Goal: Task Accomplishment & Management: Use online tool/utility

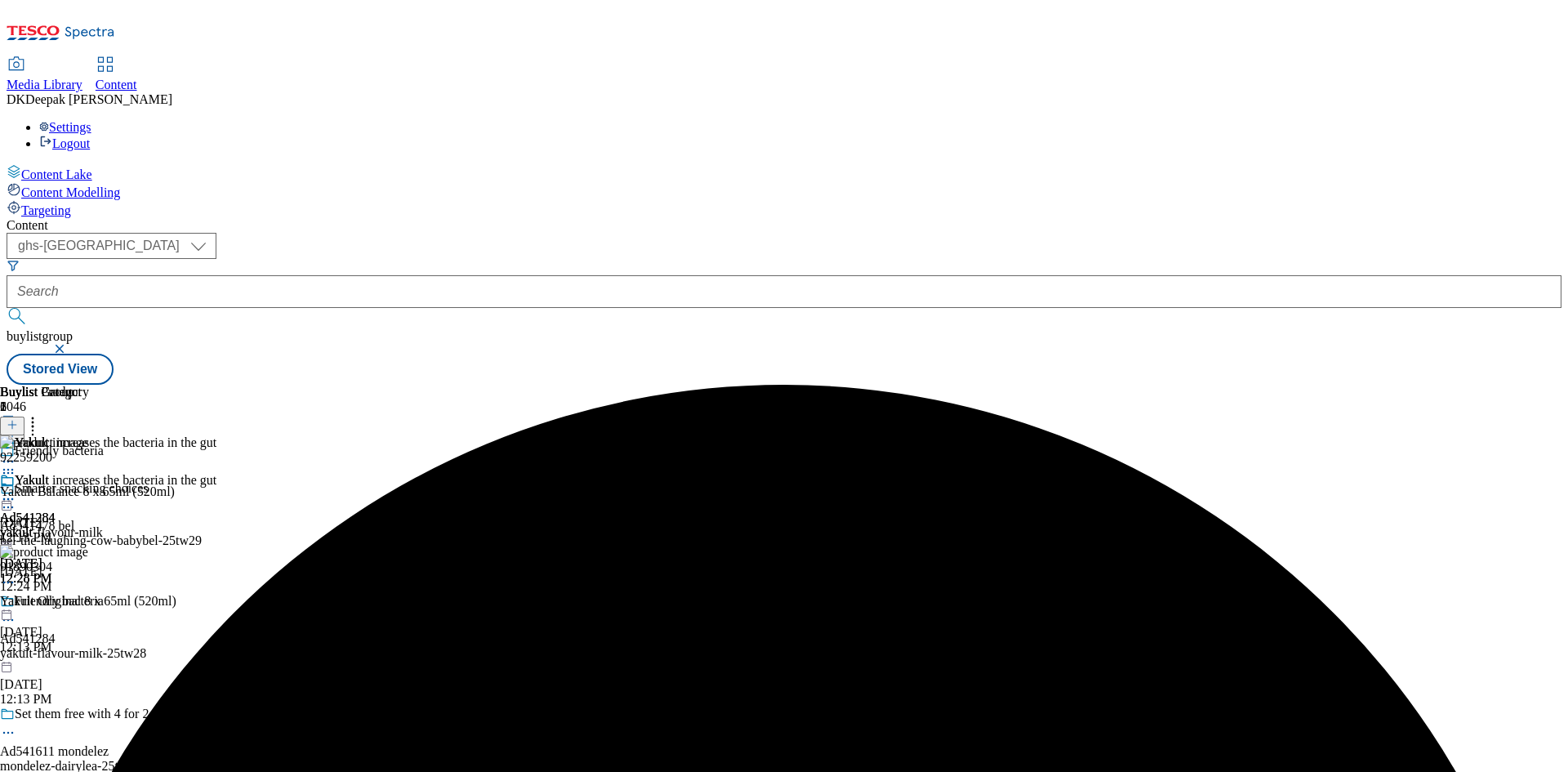
select select "ghs-uk"
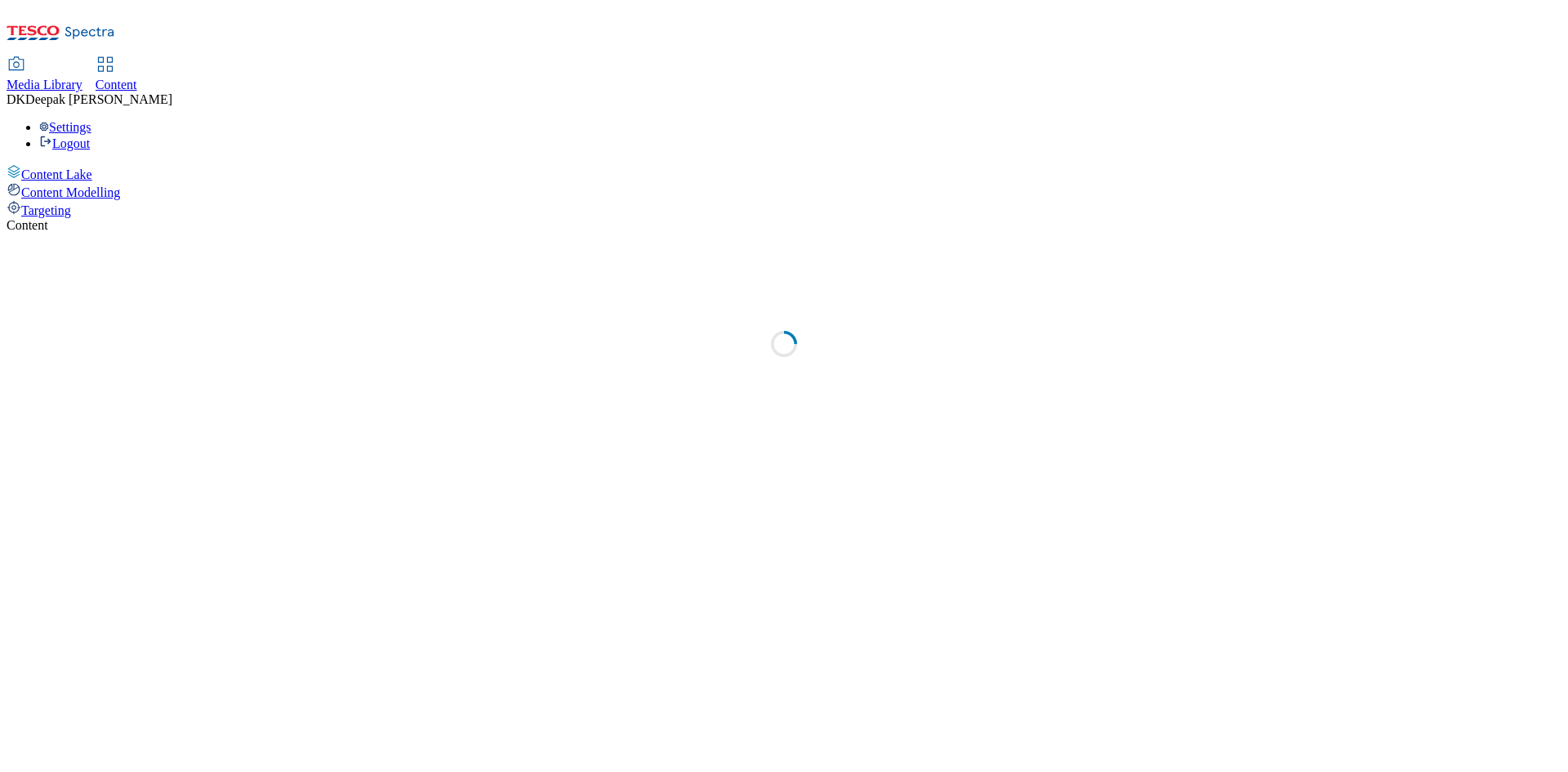
select select "ghs-[GEOGRAPHIC_DATA]"
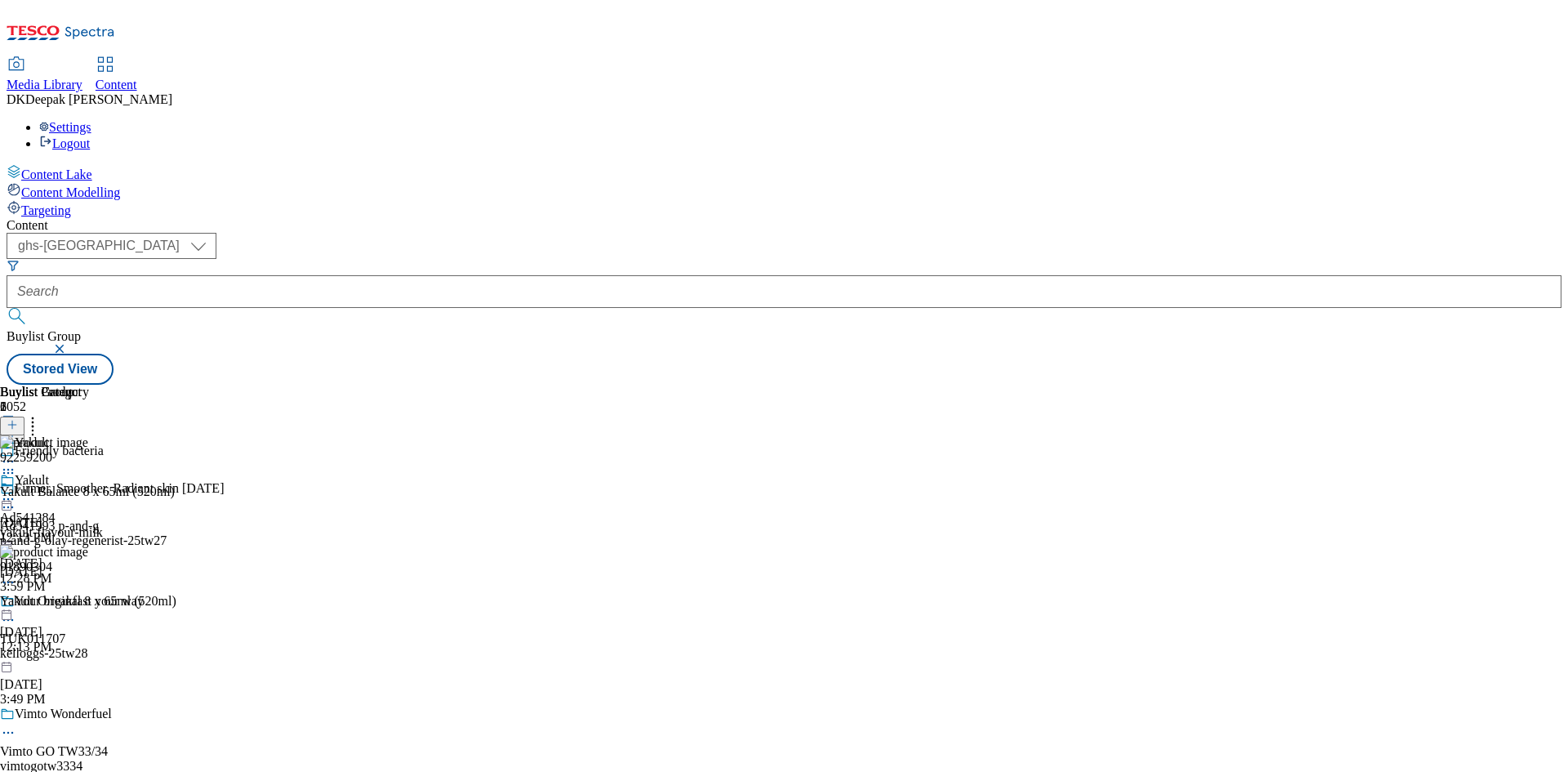
click at [373, 385] on div "Buylist Group 6052 Friendly bacteria Firmer, Smoother, Radiant skin [DATE] Ad54…" at bounding box center [784, 385] width 1555 height 0
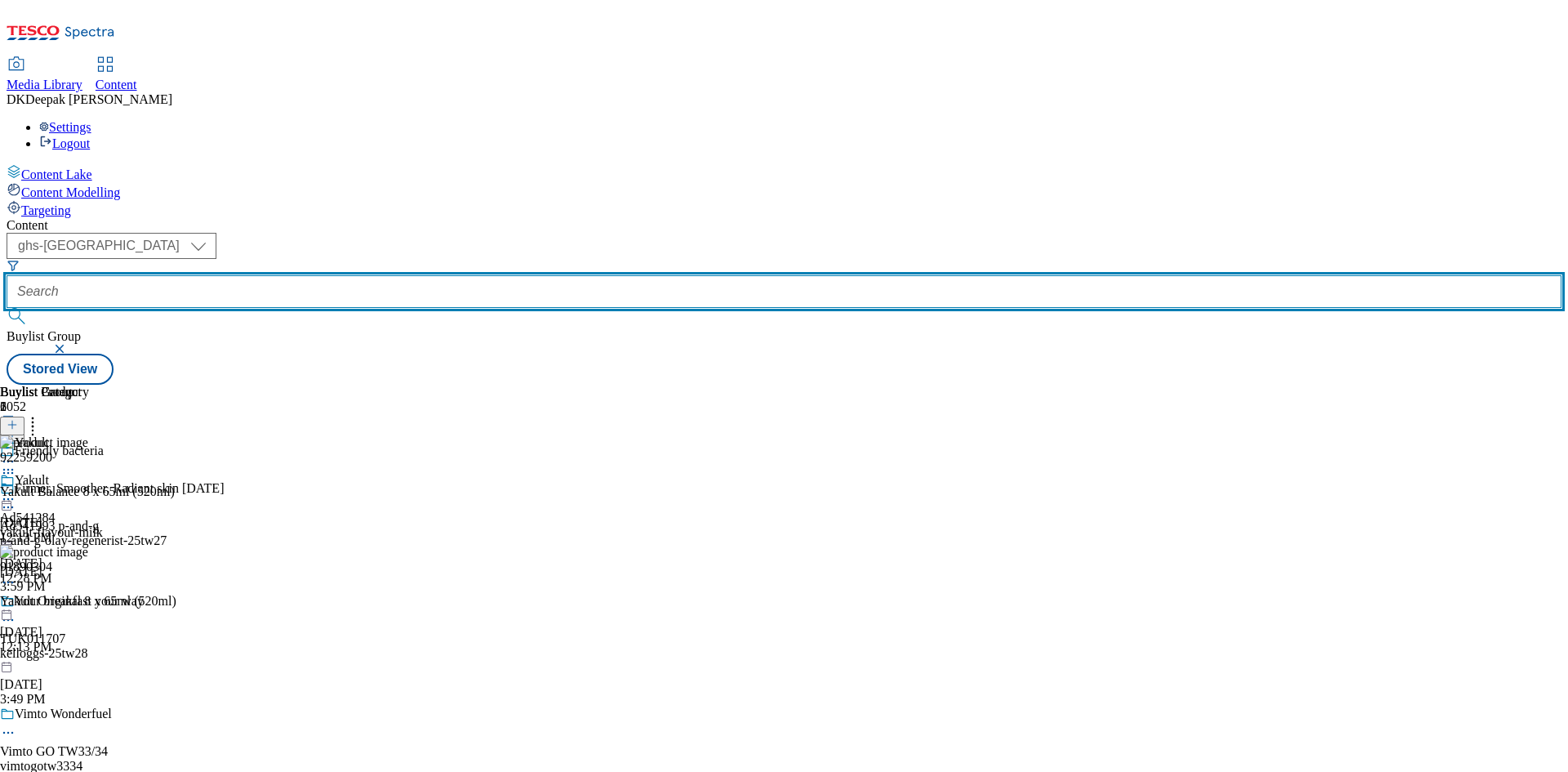
click at [396, 275] on input "text" at bounding box center [784, 292] width 1555 height 33
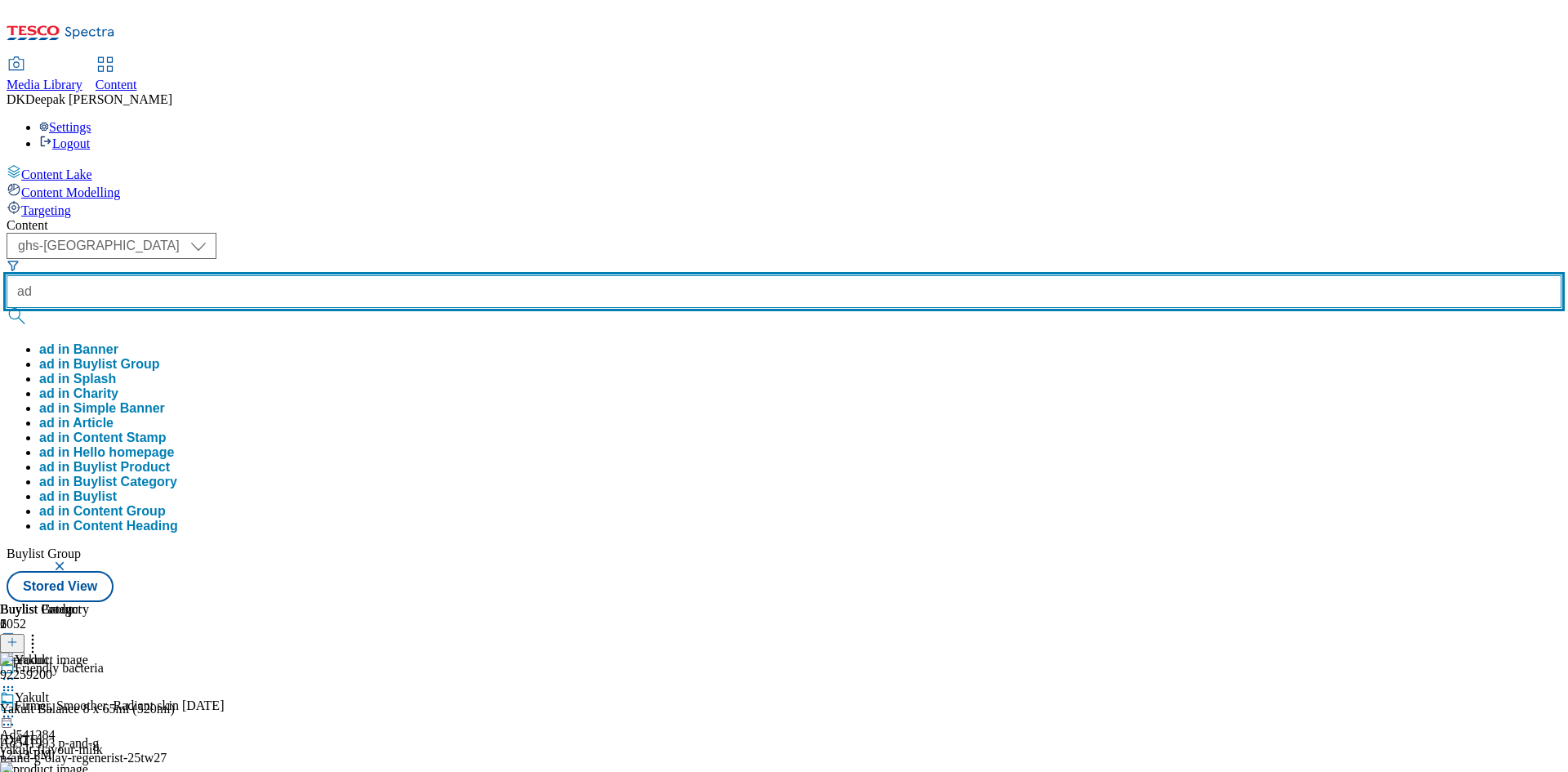
paste input "542011"
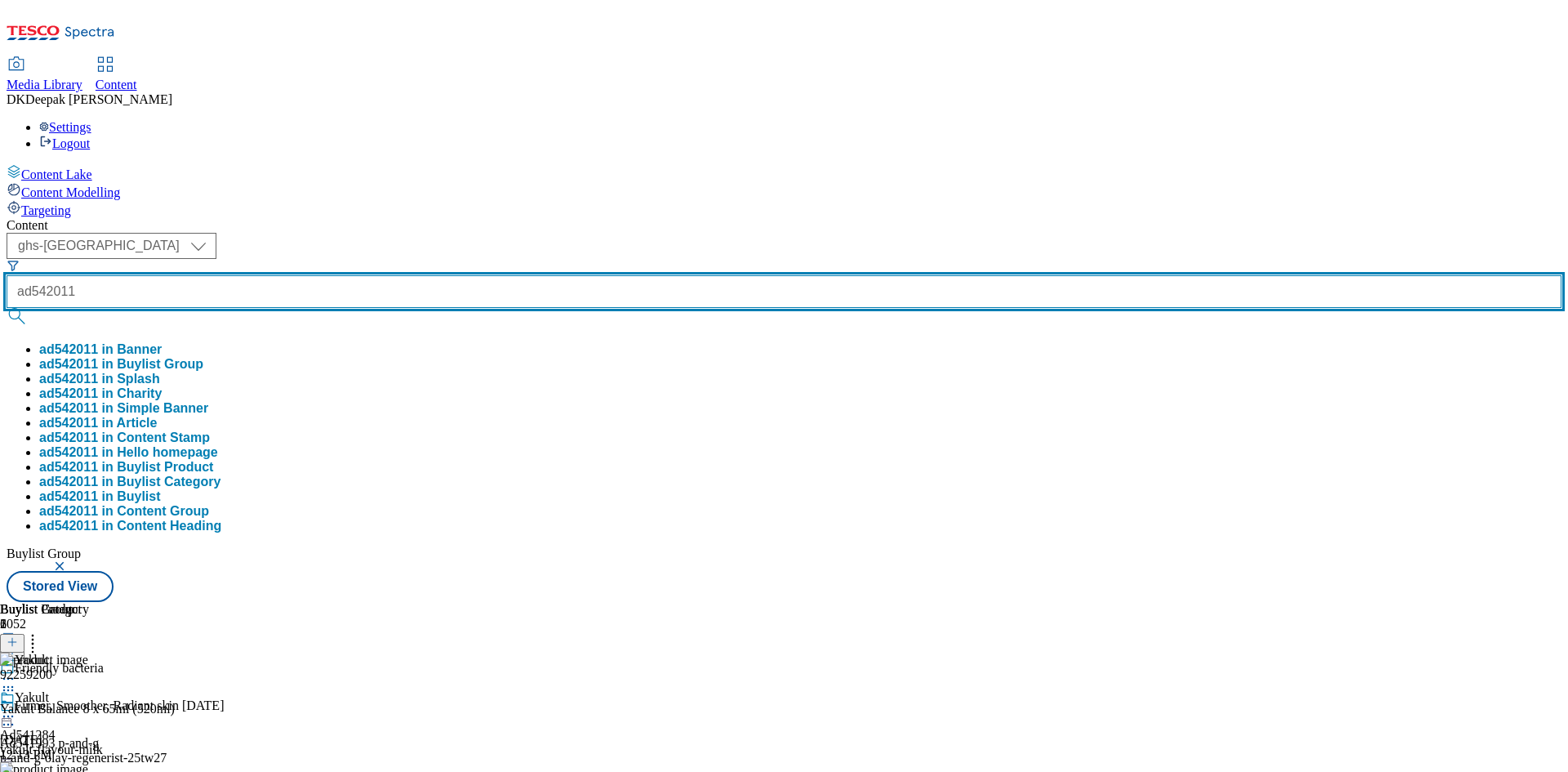
type input "ad542011"
click at [7, 308] on button "submit" at bounding box center [18, 316] width 23 height 16
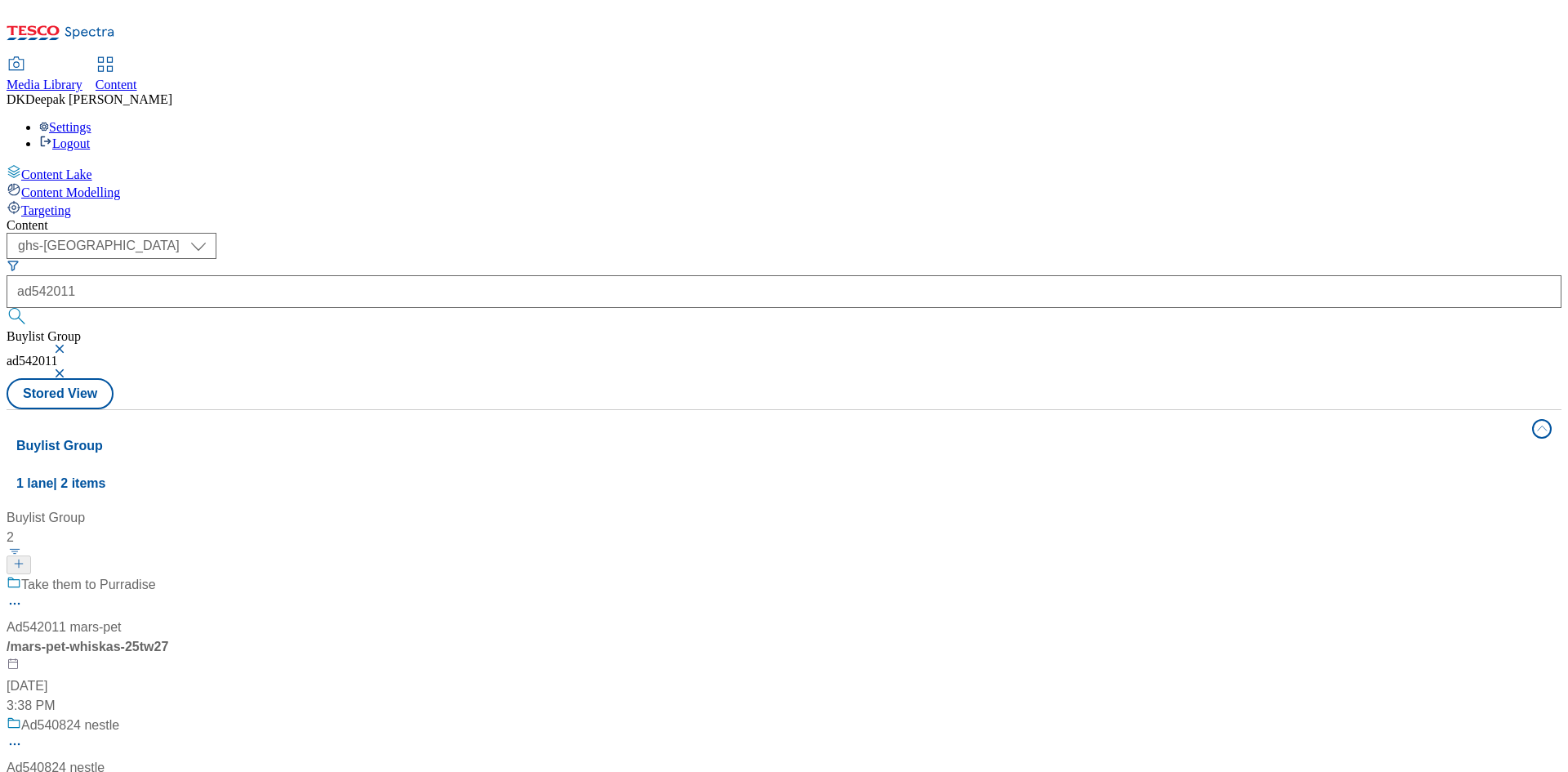
click at [211, 638] on div "/ mars-pet-whiskas-25tw27" at bounding box center [108, 647] width 204 height 20
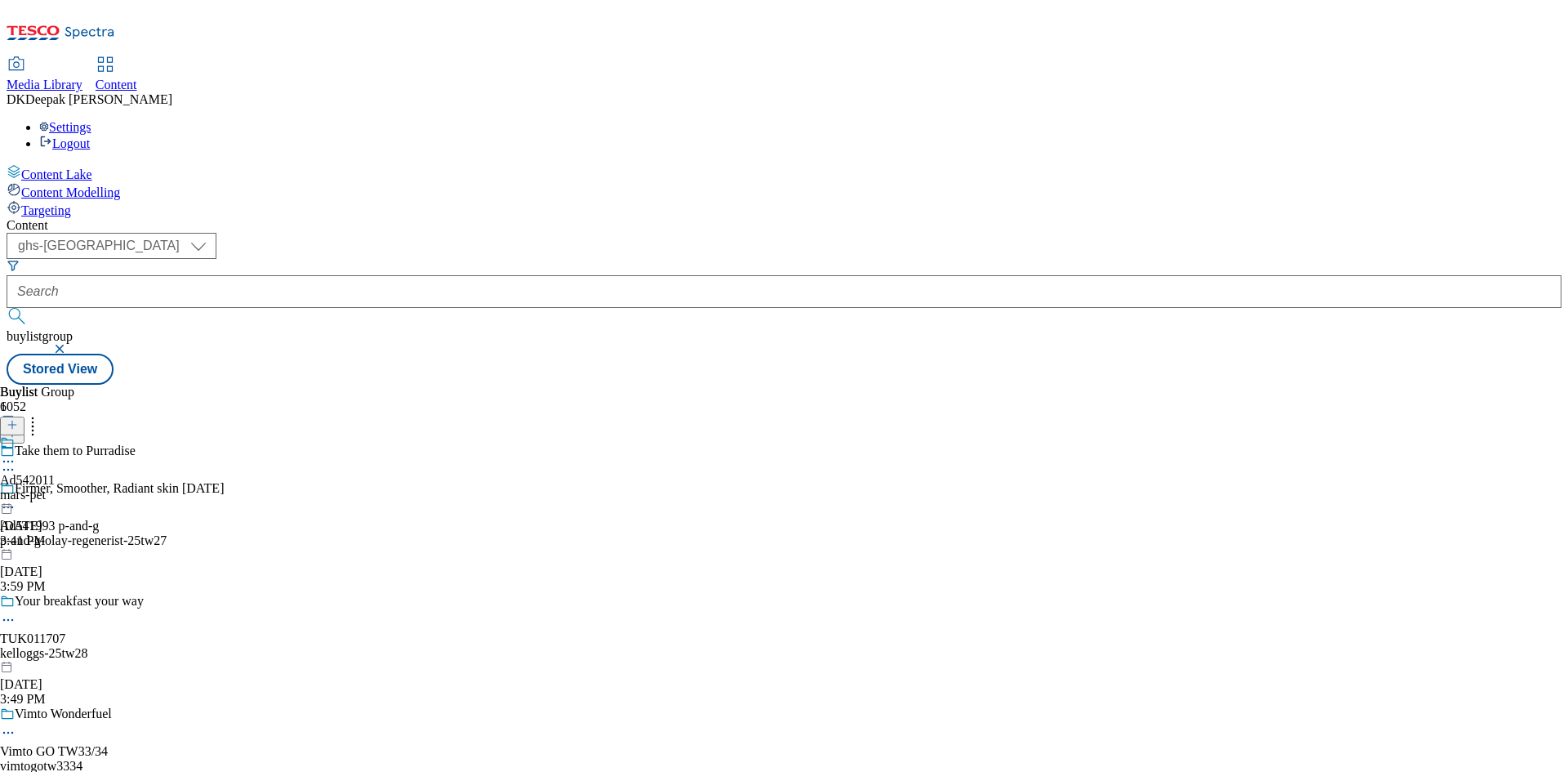
click at [16, 461] on icon at bounding box center [8, 469] width 16 height 16
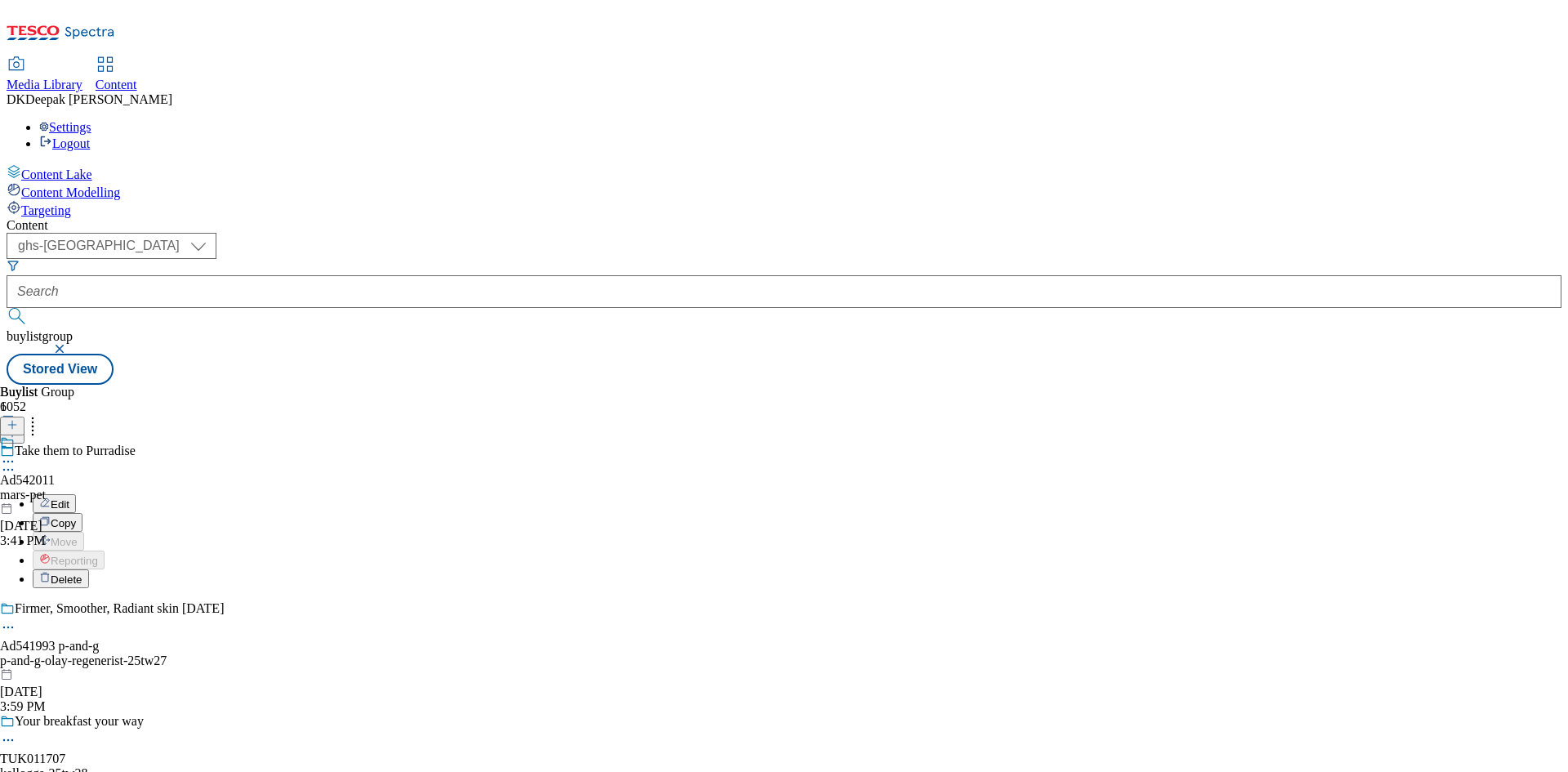
click at [76, 494] on button "Edit" at bounding box center [54, 503] width 43 height 19
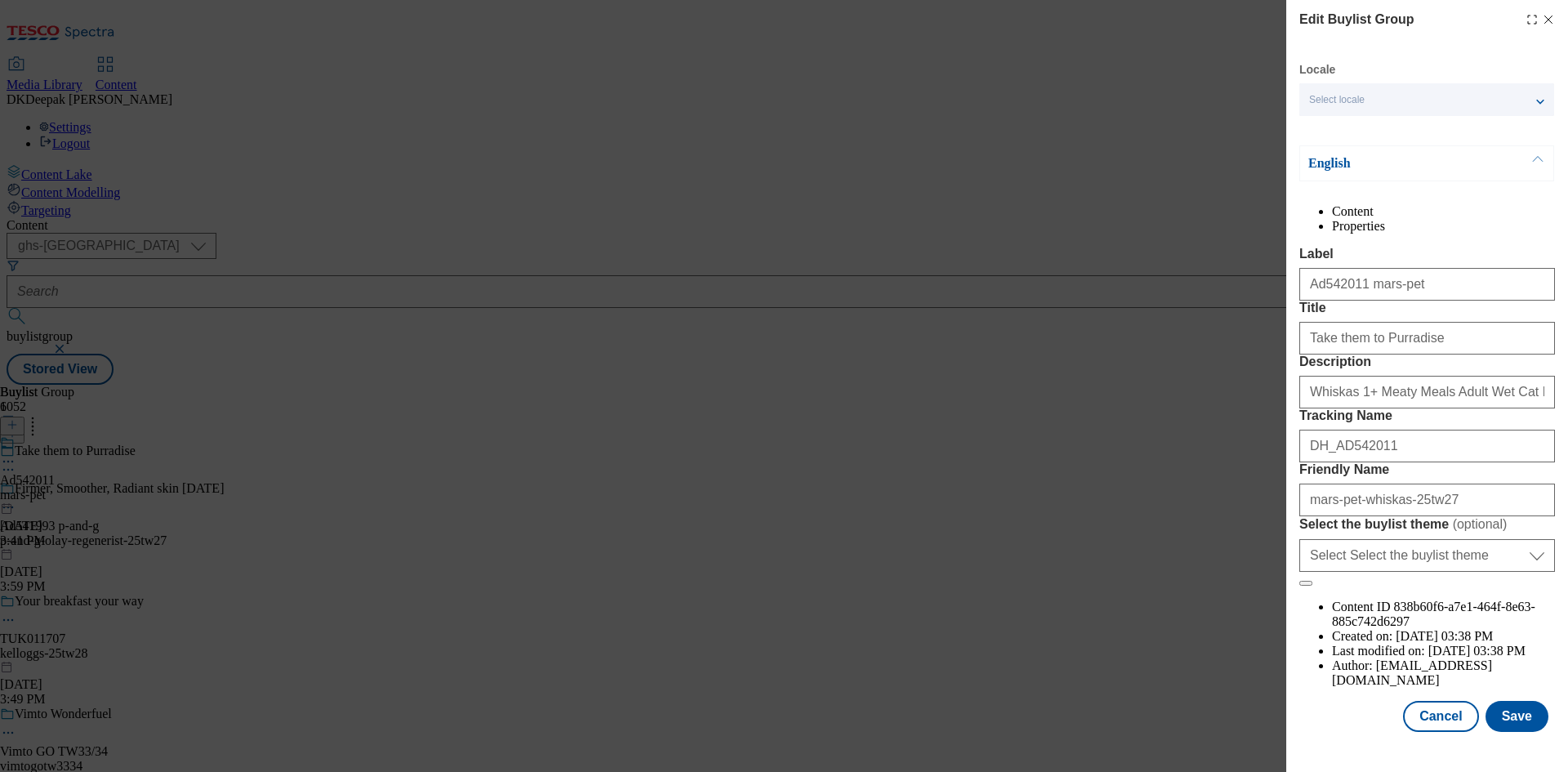
scroll to position [63, 0]
click at [1441, 720] on button "Cancel" at bounding box center [1440, 717] width 75 height 31
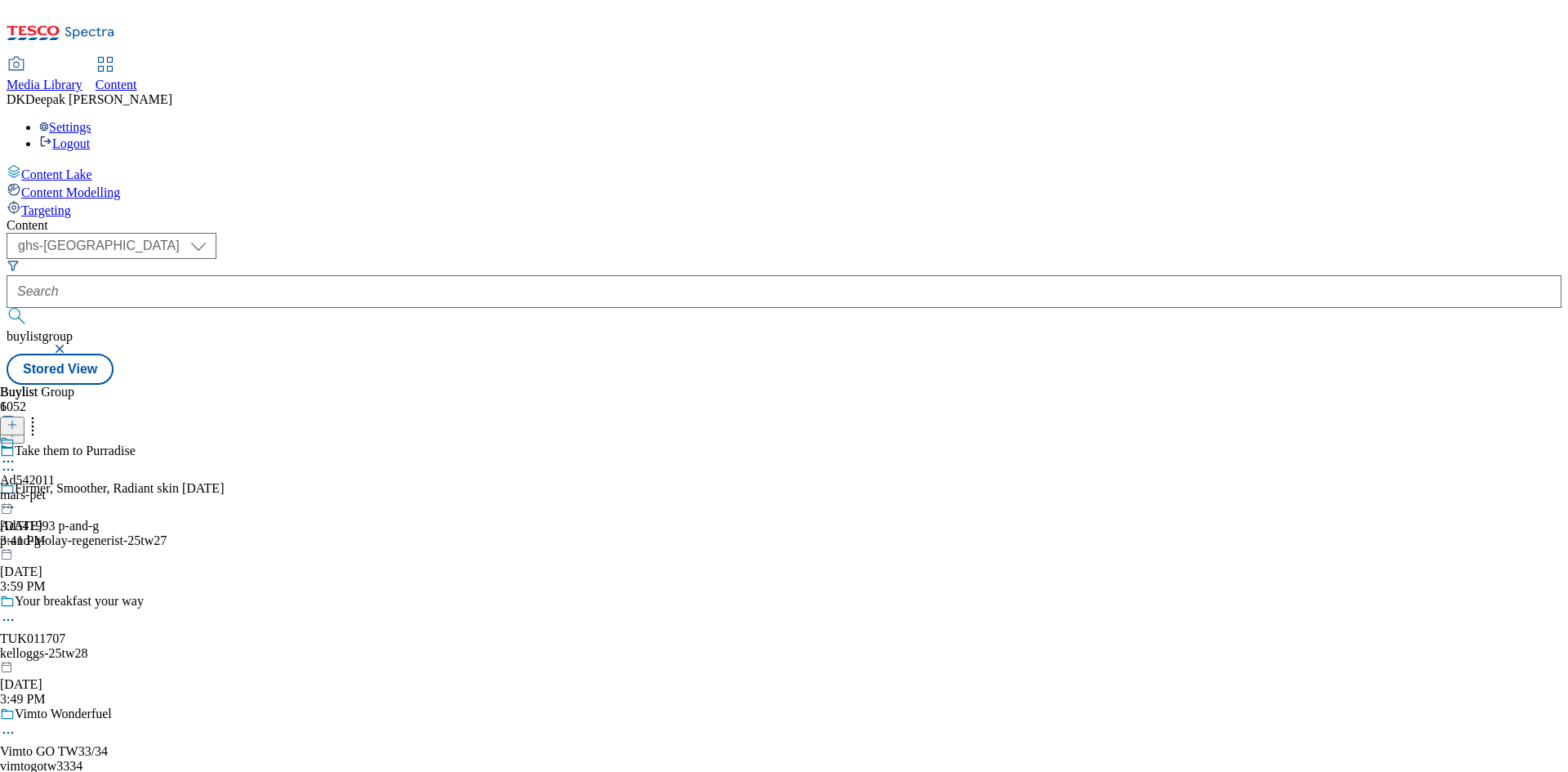
scroll to position [0, 0]
click at [55, 488] on div "mars-pet" at bounding box center [28, 495] width 55 height 15
click at [16, 491] on icon at bounding box center [8, 499] width 16 height 16
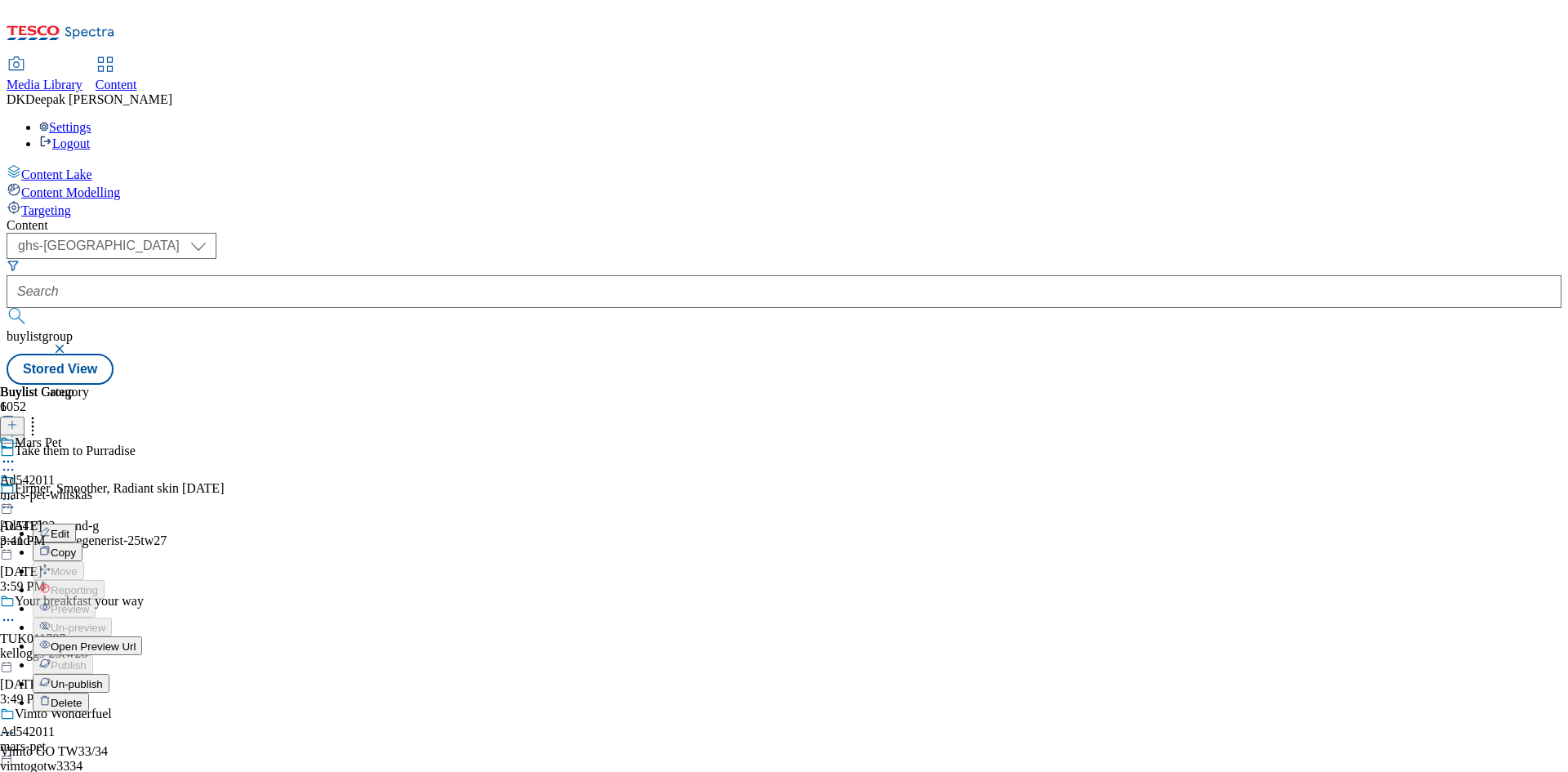
click at [76, 524] on button "Edit" at bounding box center [54, 534] width 43 height 19
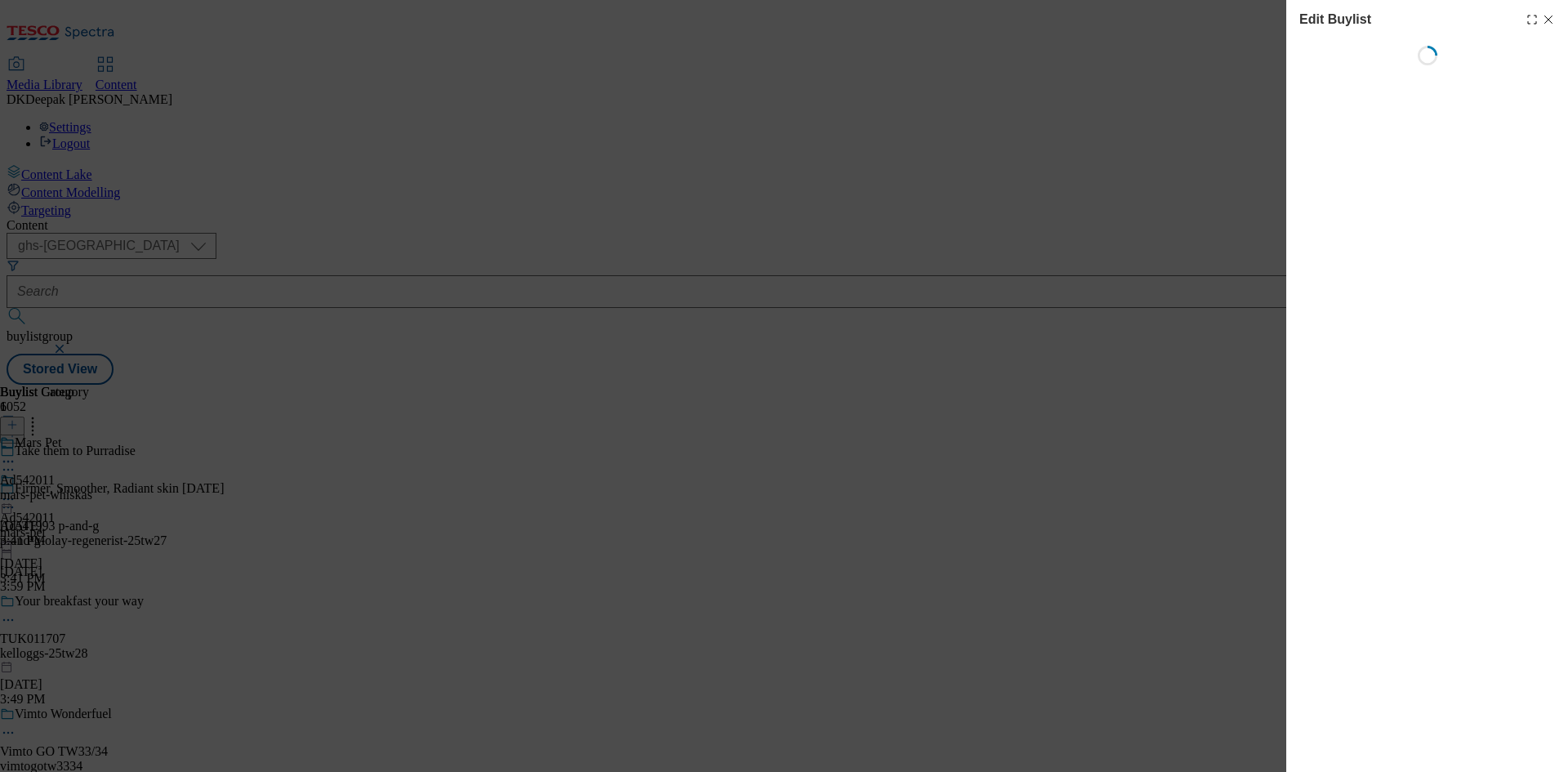
select select "tactical"
select select "supplier funded short term 1-3 weeks"
select select "dunnhumby"
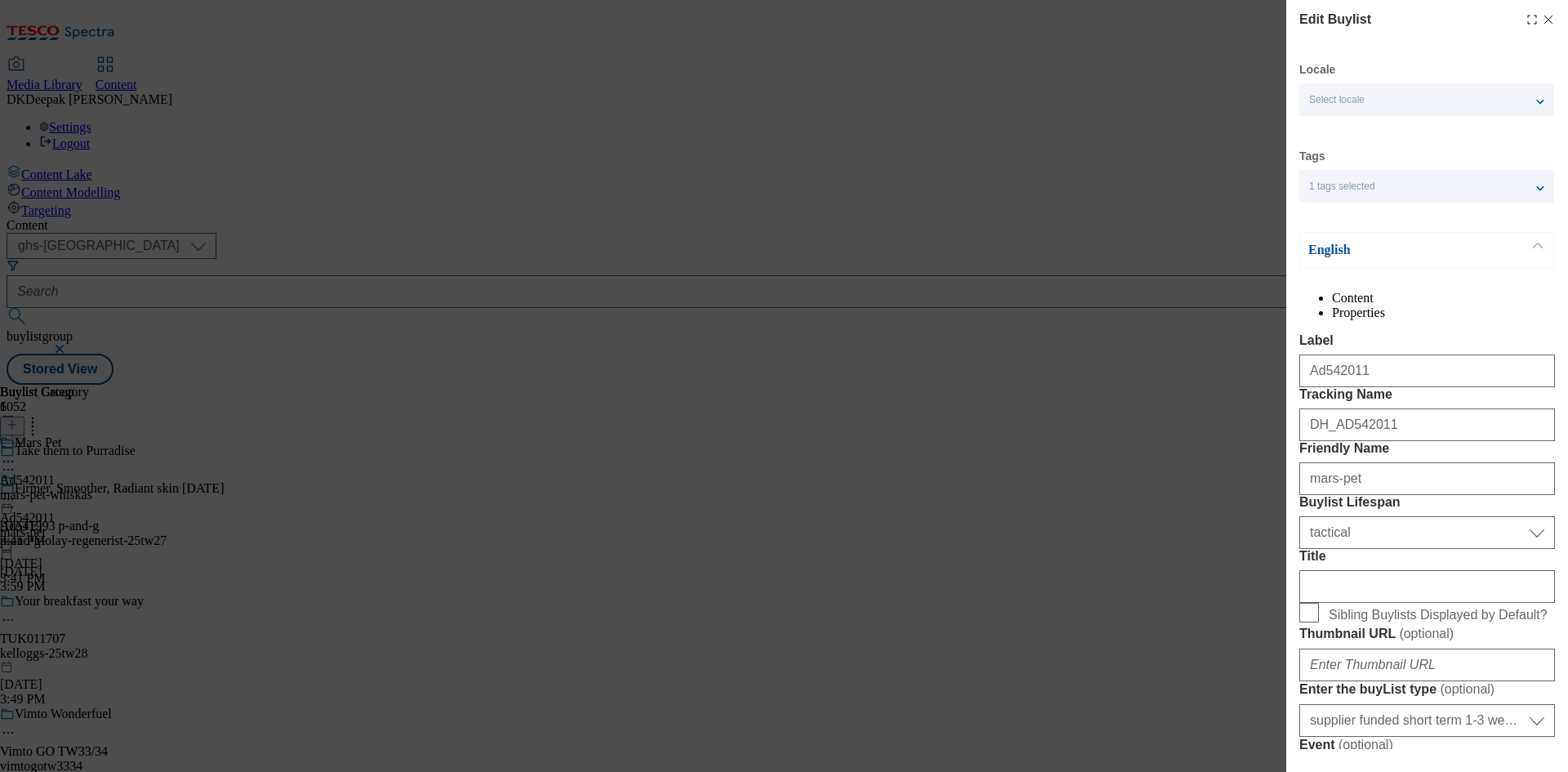
select select "Banner"
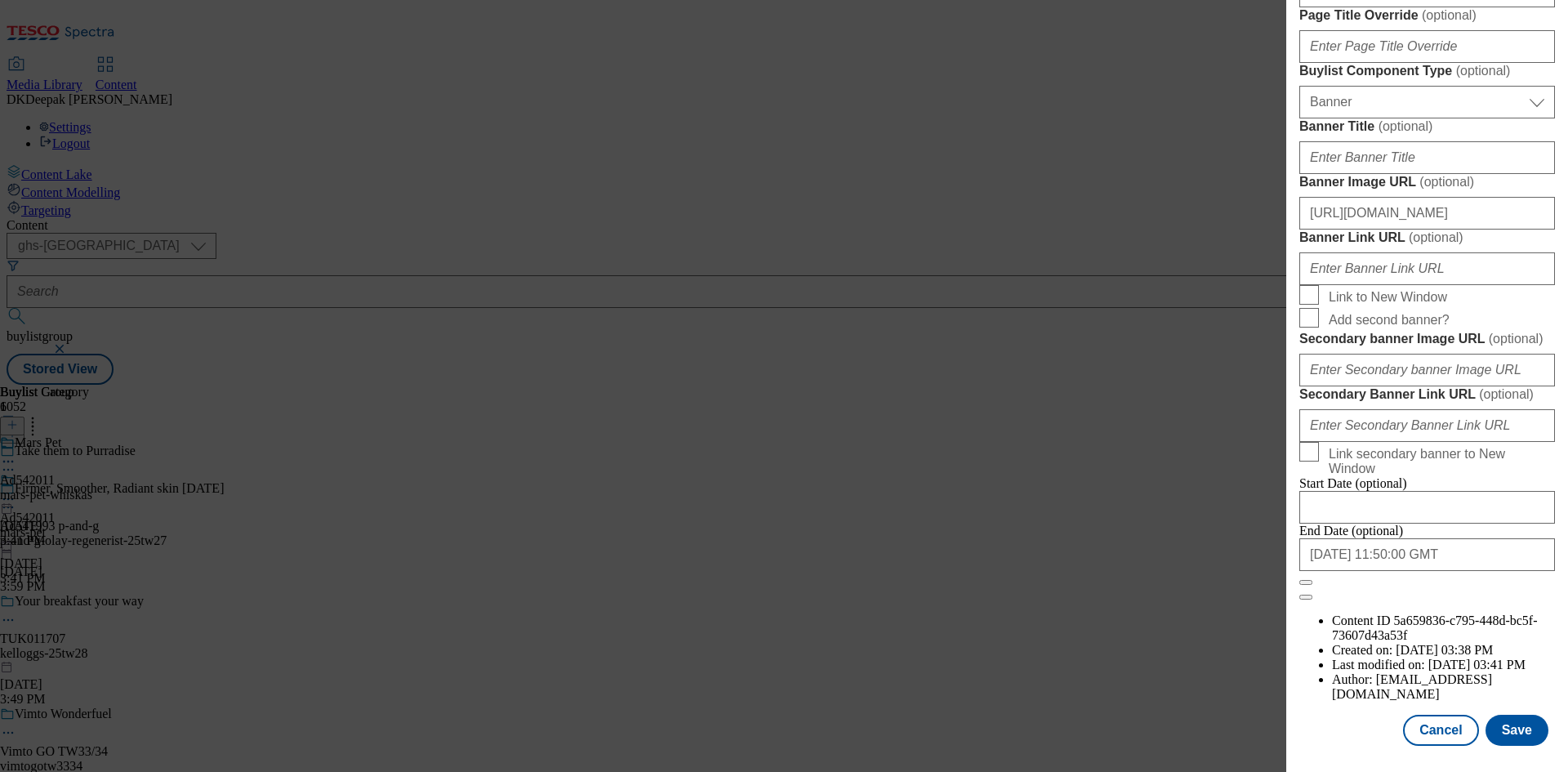
scroll to position [1307, 0]
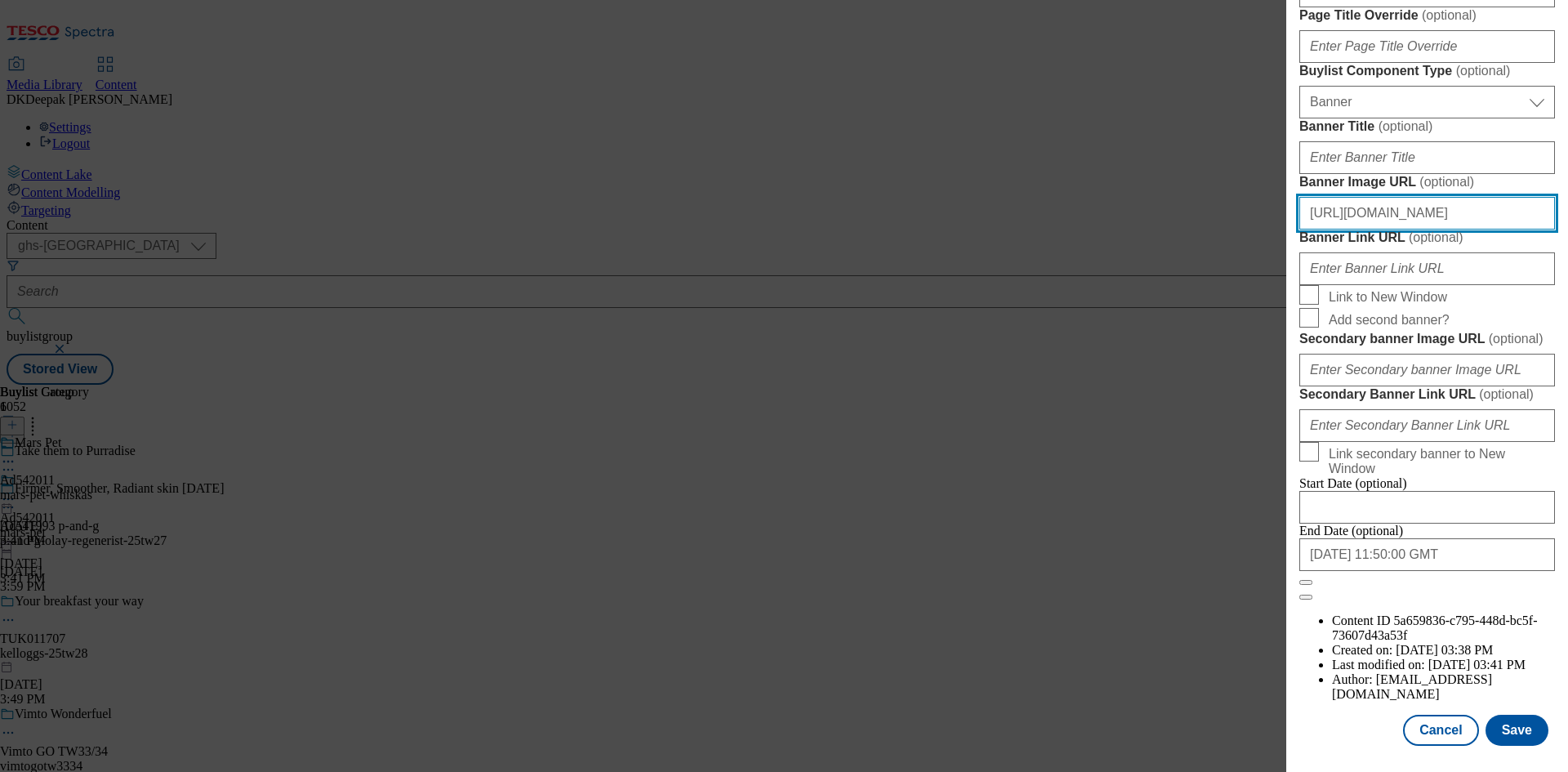
click at [1402, 230] on input "[URL][DOMAIN_NAME]" at bounding box center [1426, 213] width 255 height 33
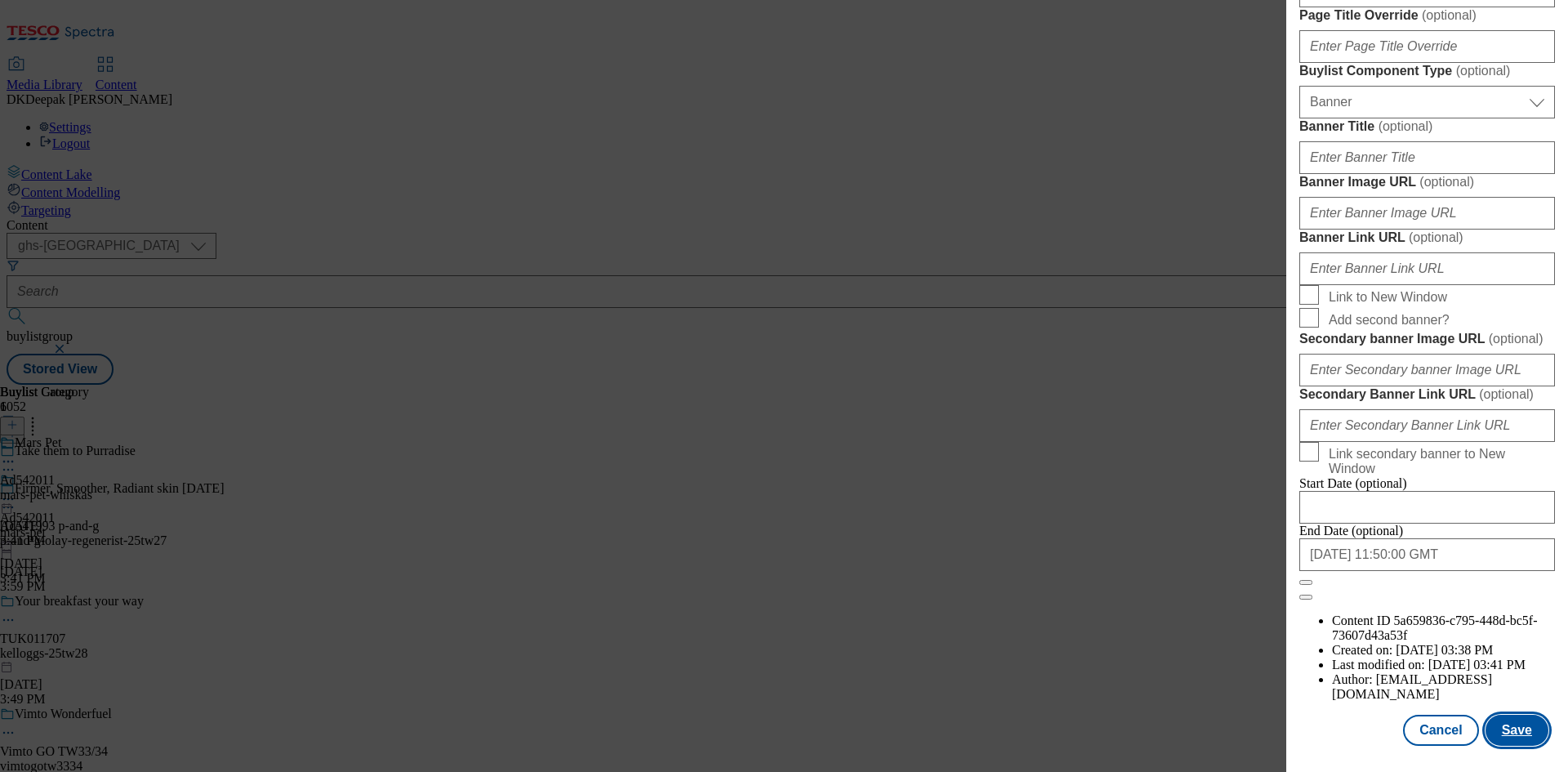
click at [1504, 723] on button "Save" at bounding box center [1516, 731] width 63 height 31
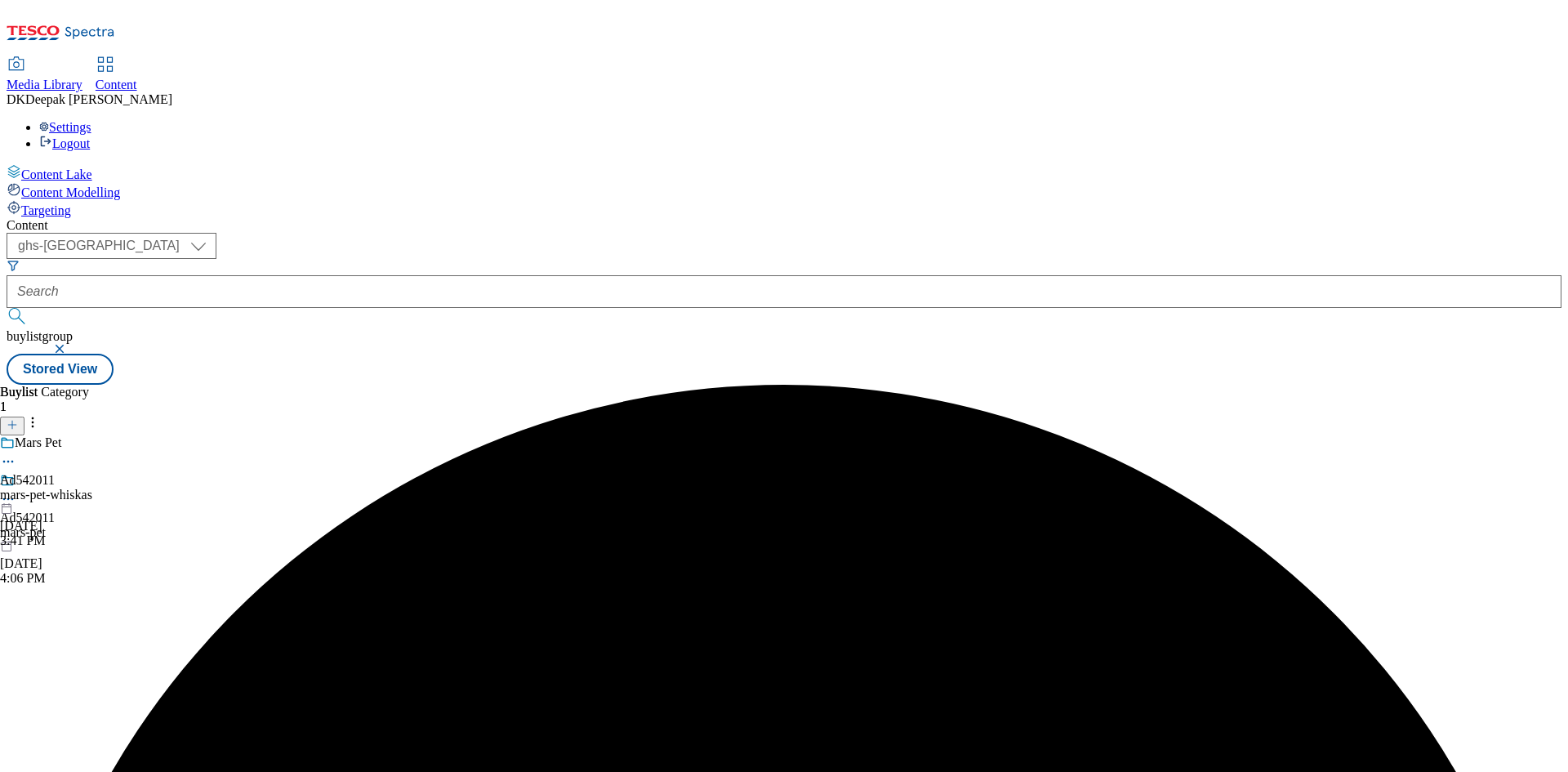
click at [92, 488] on div "mars-pet-whiskas" at bounding box center [46, 495] width 92 height 15
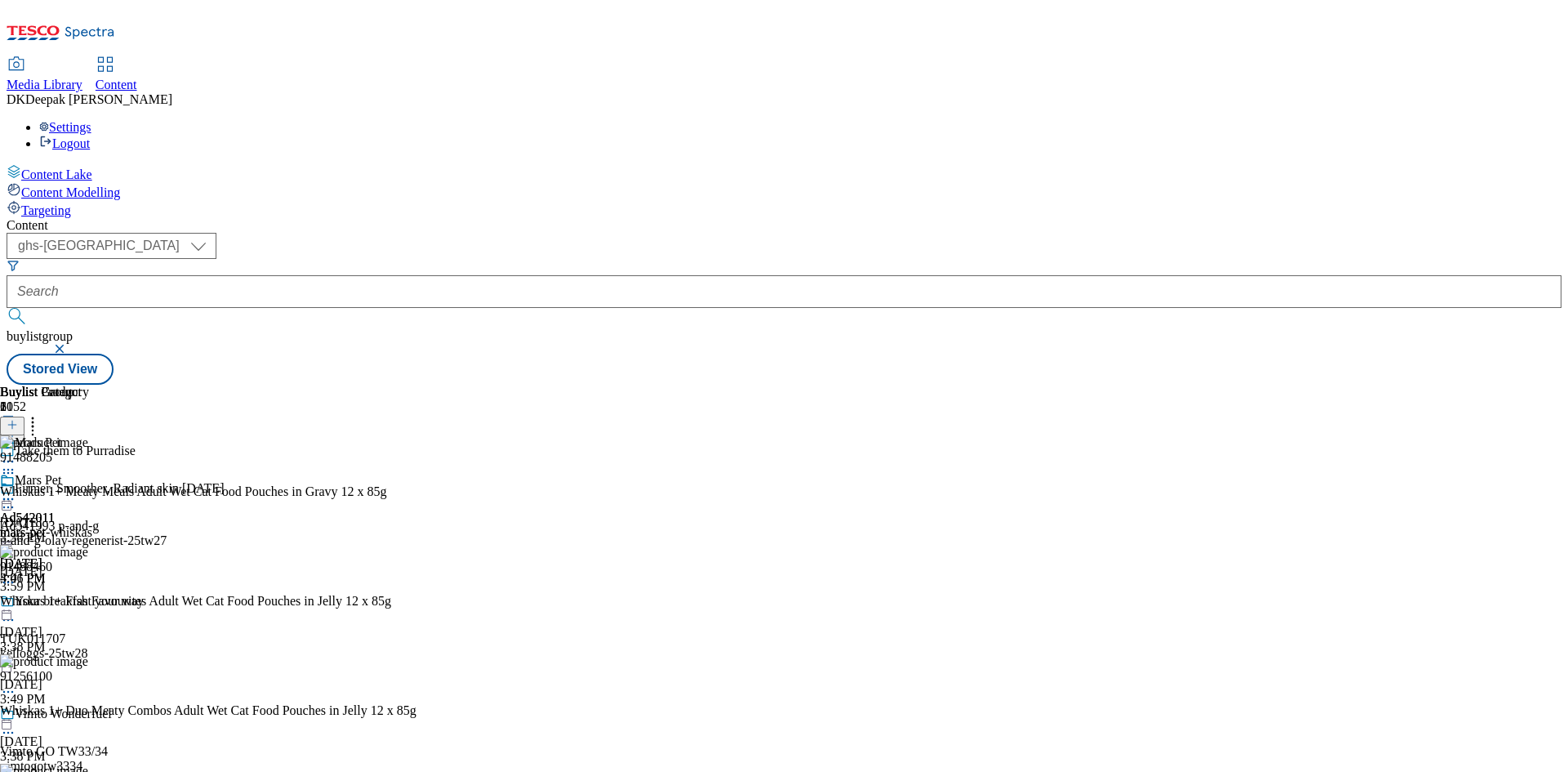
click at [92, 473] on div "Mars Pet Ad542011 mars-pet-whiskas [DATE] 3:41 PM" at bounding box center [46, 529] width 92 height 113
drag, startPoint x: 1066, startPoint y: 258, endPoint x: 1055, endPoint y: 262, distance: 11.7
click at [16, 491] on icon at bounding box center [8, 499] width 16 height 16
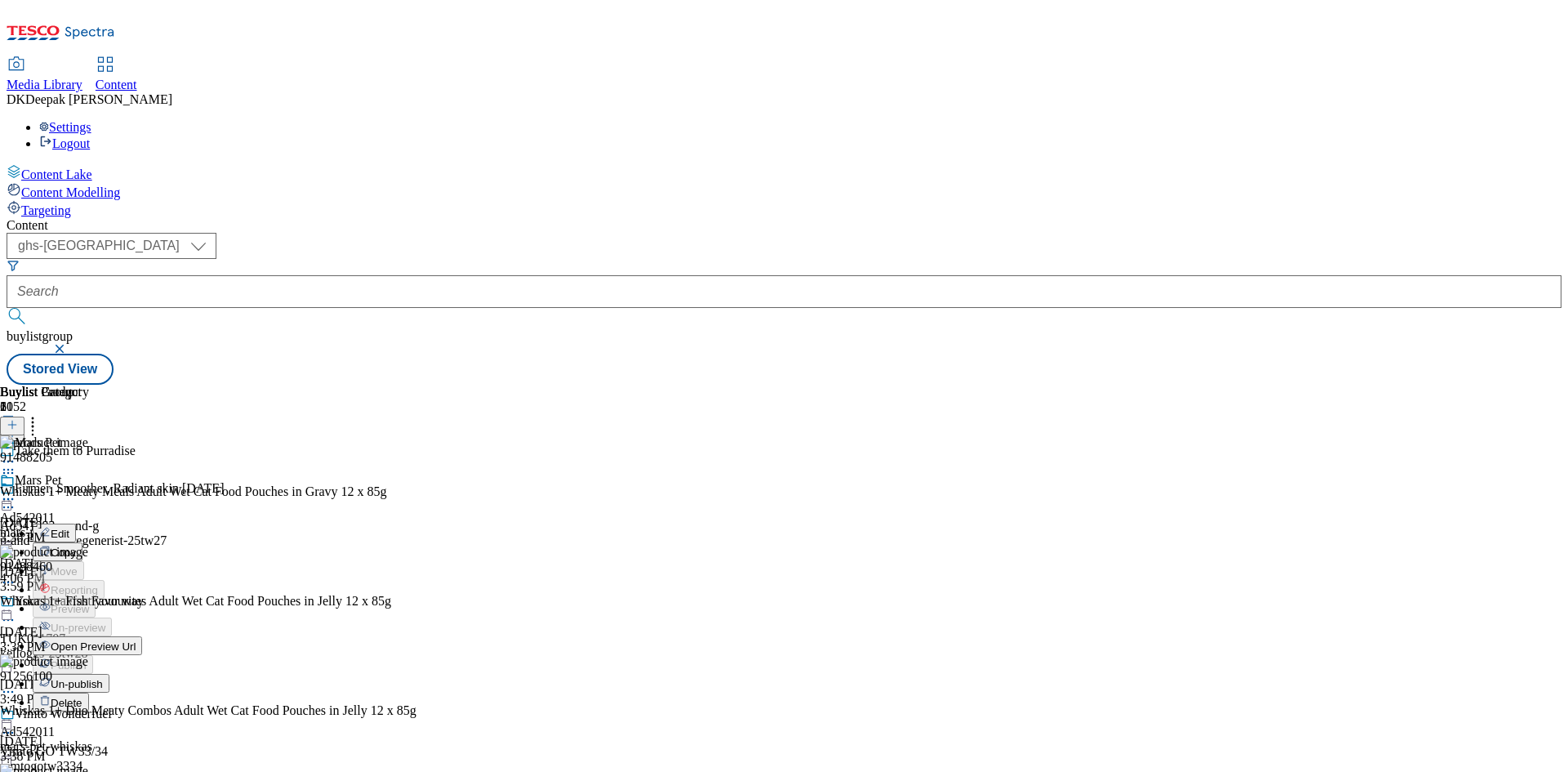
click at [76, 524] on button "Edit" at bounding box center [54, 534] width 43 height 19
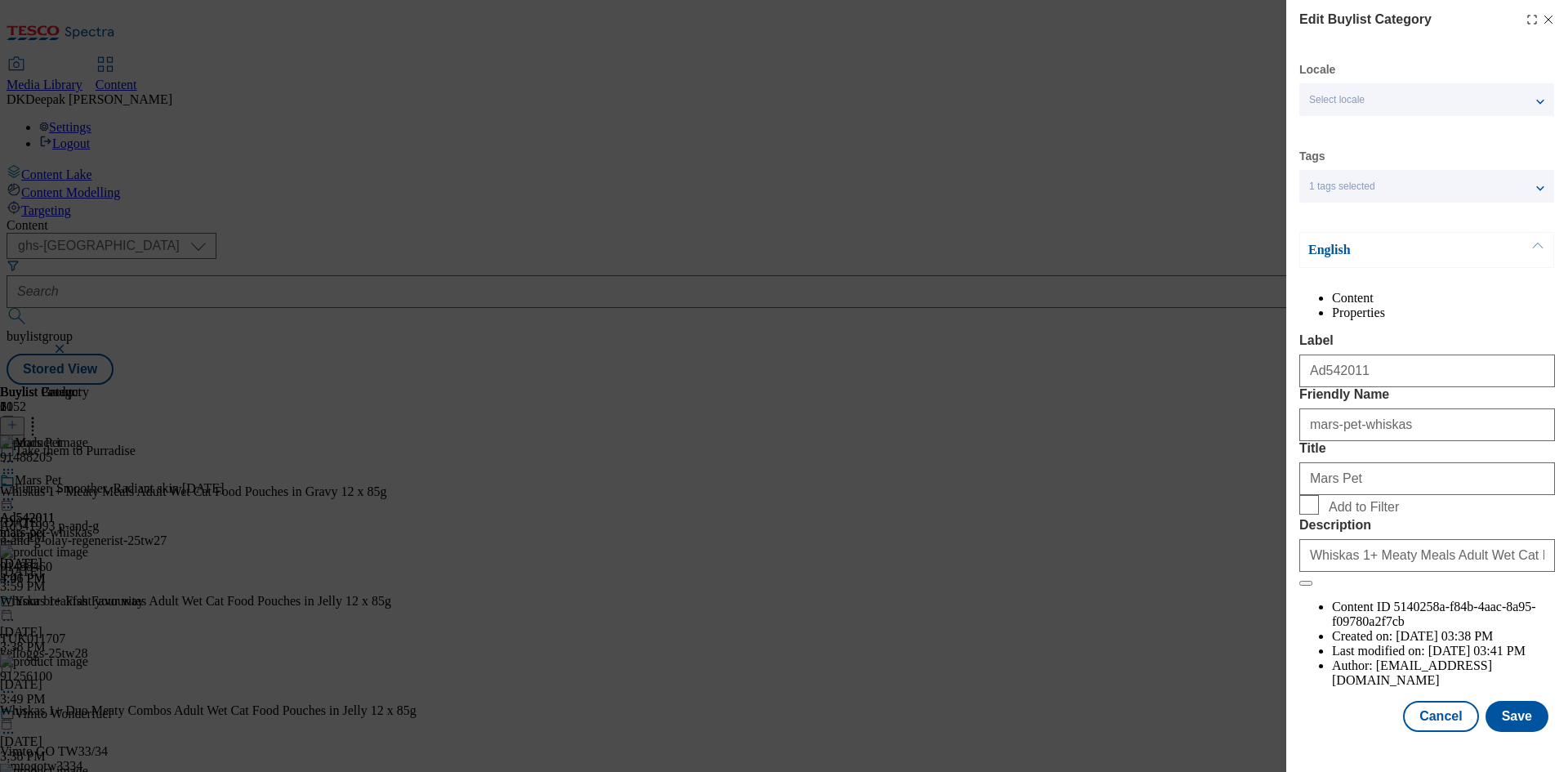
scroll to position [32, 0]
drag, startPoint x: 1428, startPoint y: 718, endPoint x: 1231, endPoint y: 472, distance: 315.2
click at [1428, 718] on button "Cancel" at bounding box center [1440, 717] width 75 height 31
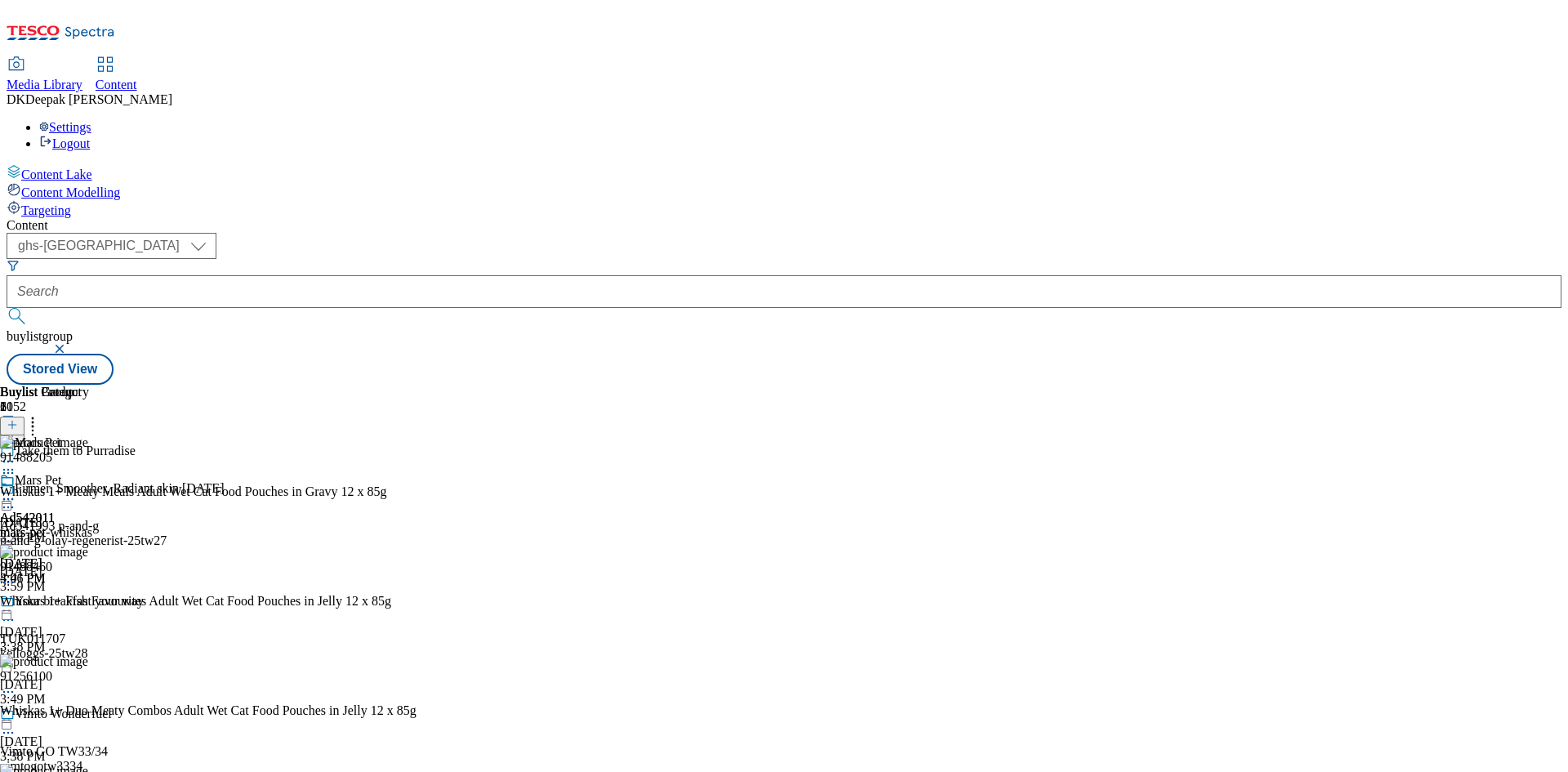
click at [16, 491] on icon at bounding box center [8, 499] width 16 height 16
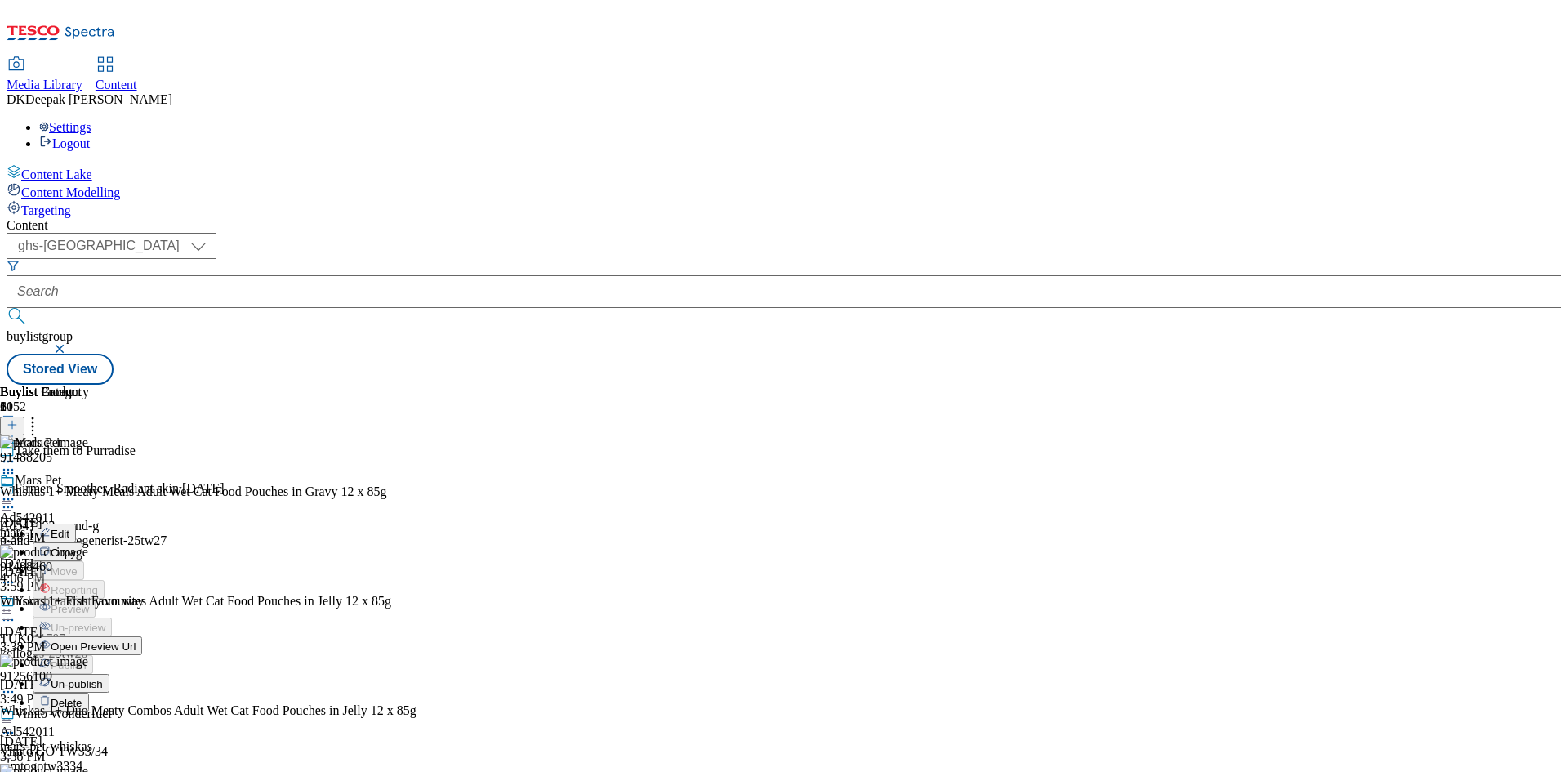
click at [136, 640] on span "Open Preview Url" at bounding box center [93, 646] width 85 height 12
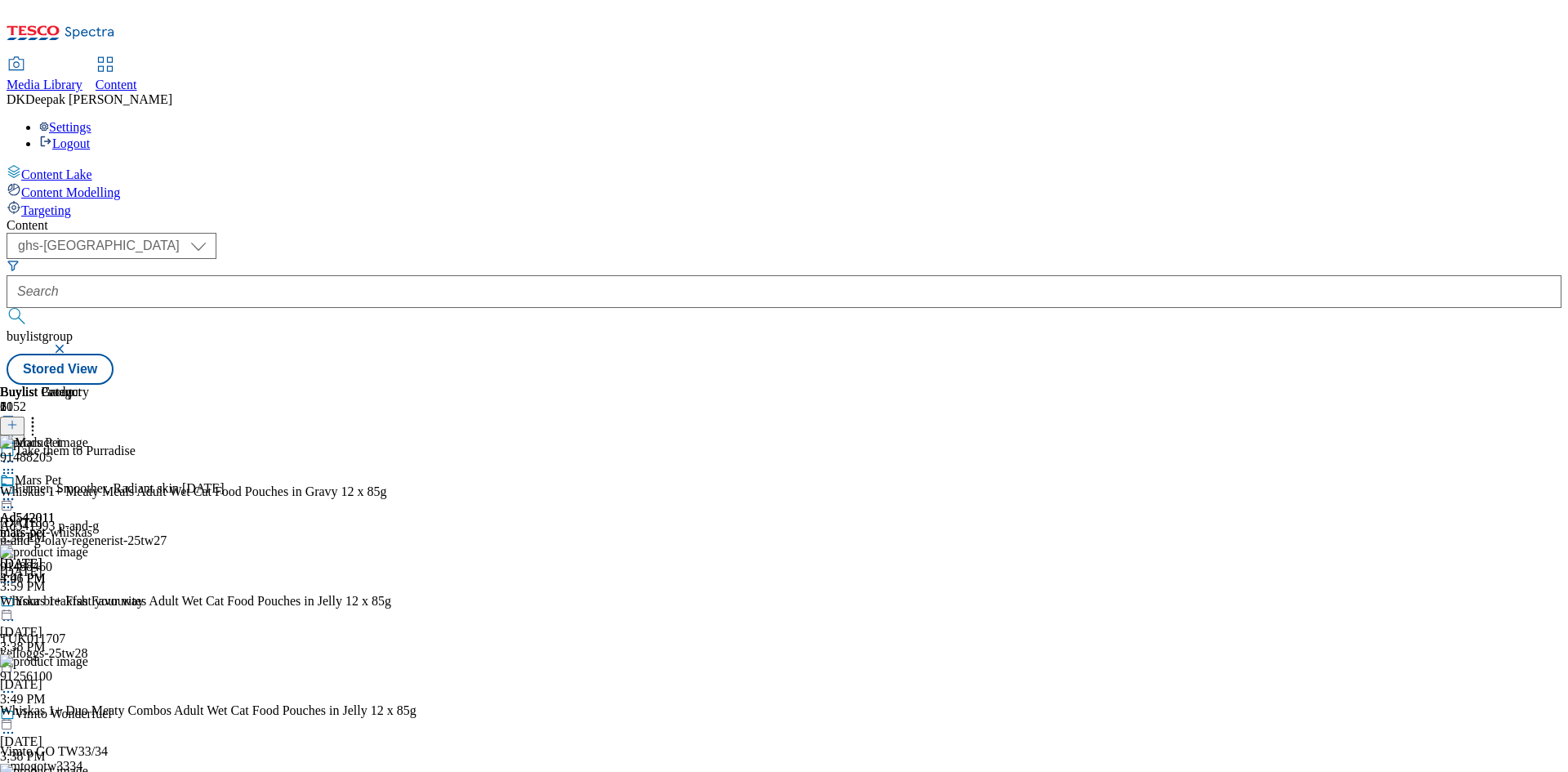
click at [16, 491] on icon at bounding box center [8, 499] width 16 height 16
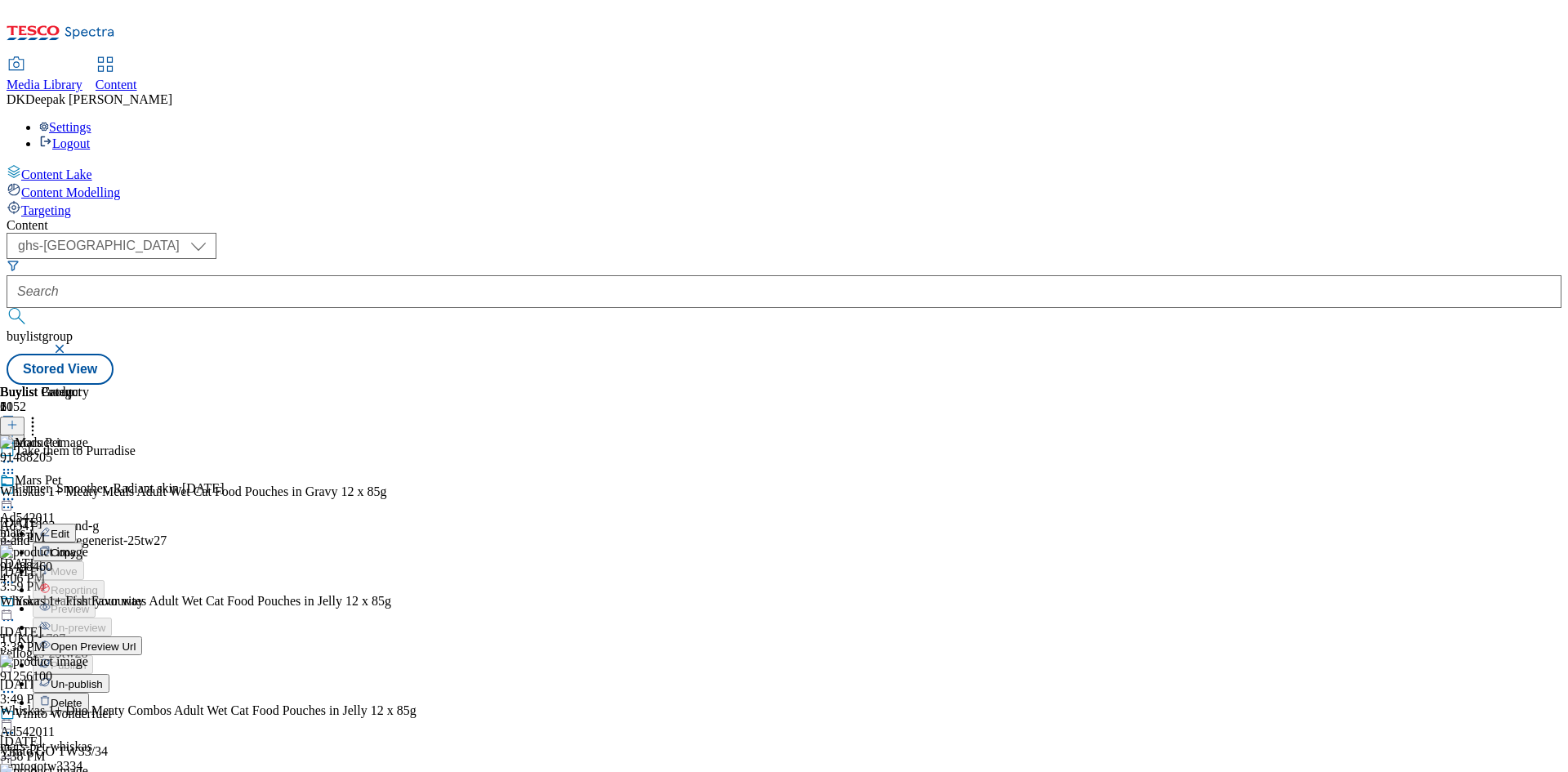
click at [136, 640] on span "Open Preview Url" at bounding box center [93, 646] width 85 height 12
